Goal: Task Accomplishment & Management: Manage account settings

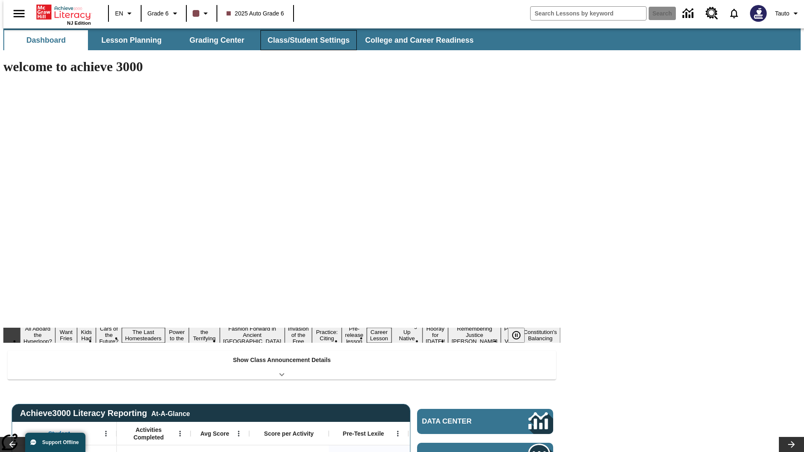
click at [304, 40] on button "Class/Student Settings" at bounding box center [308, 40] width 96 height 20
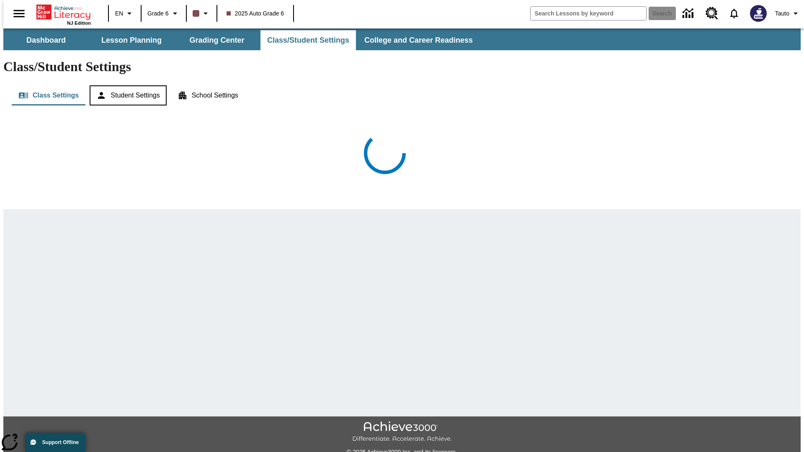
click at [126, 85] on button "Student Settings" at bounding box center [128, 95] width 77 height 20
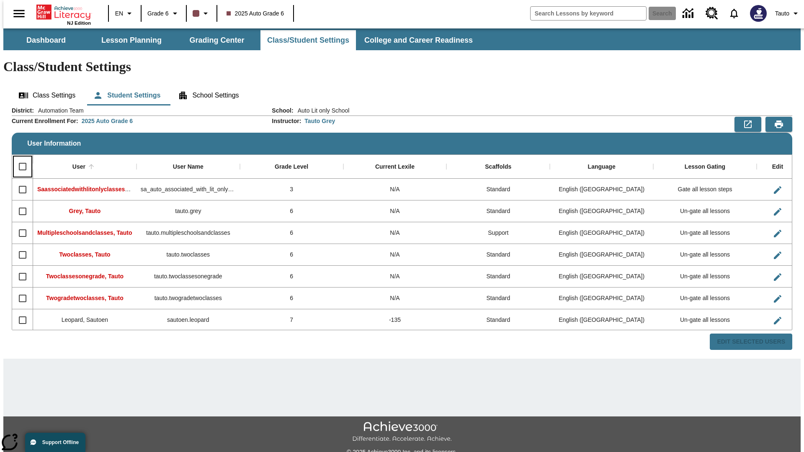
click at [19, 158] on input "Select all rows" at bounding box center [23, 167] width 18 height 18
checkbox input "true"
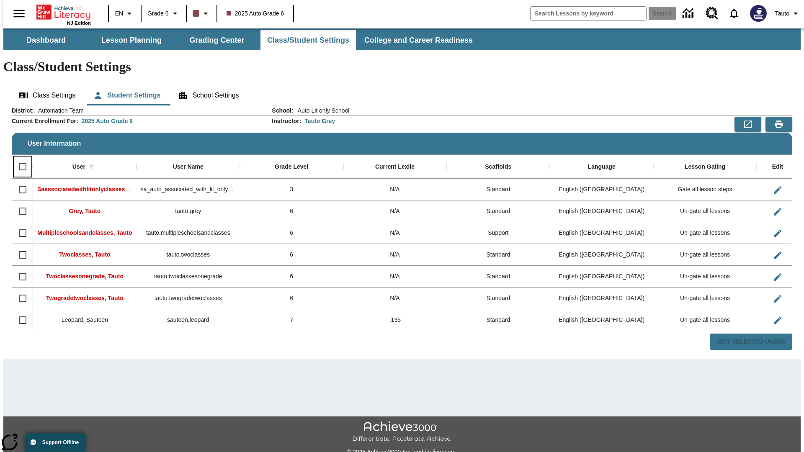
checkbox input "true"
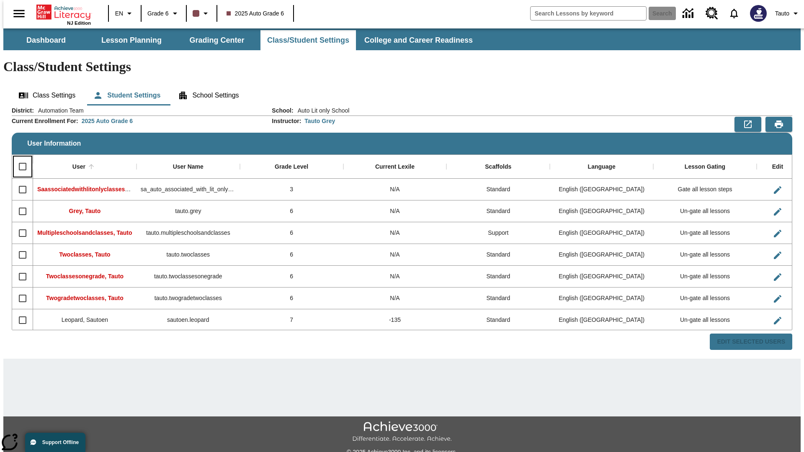
checkbox input "true"
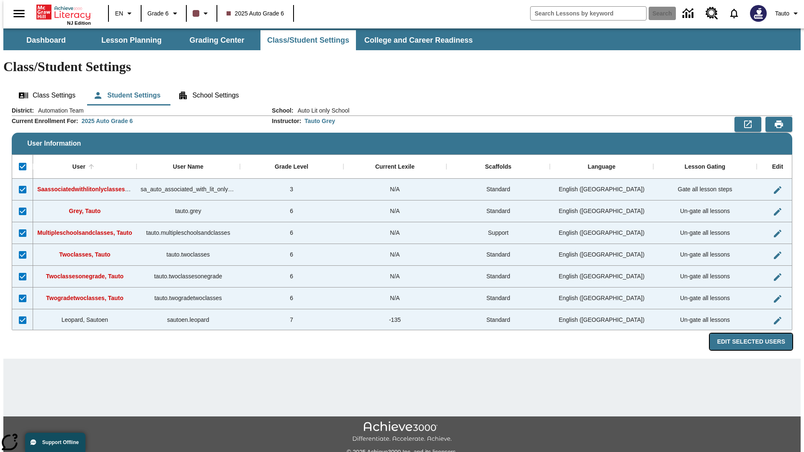
click at [757, 334] on button "Edit Selected Users" at bounding box center [751, 342] width 82 height 16
